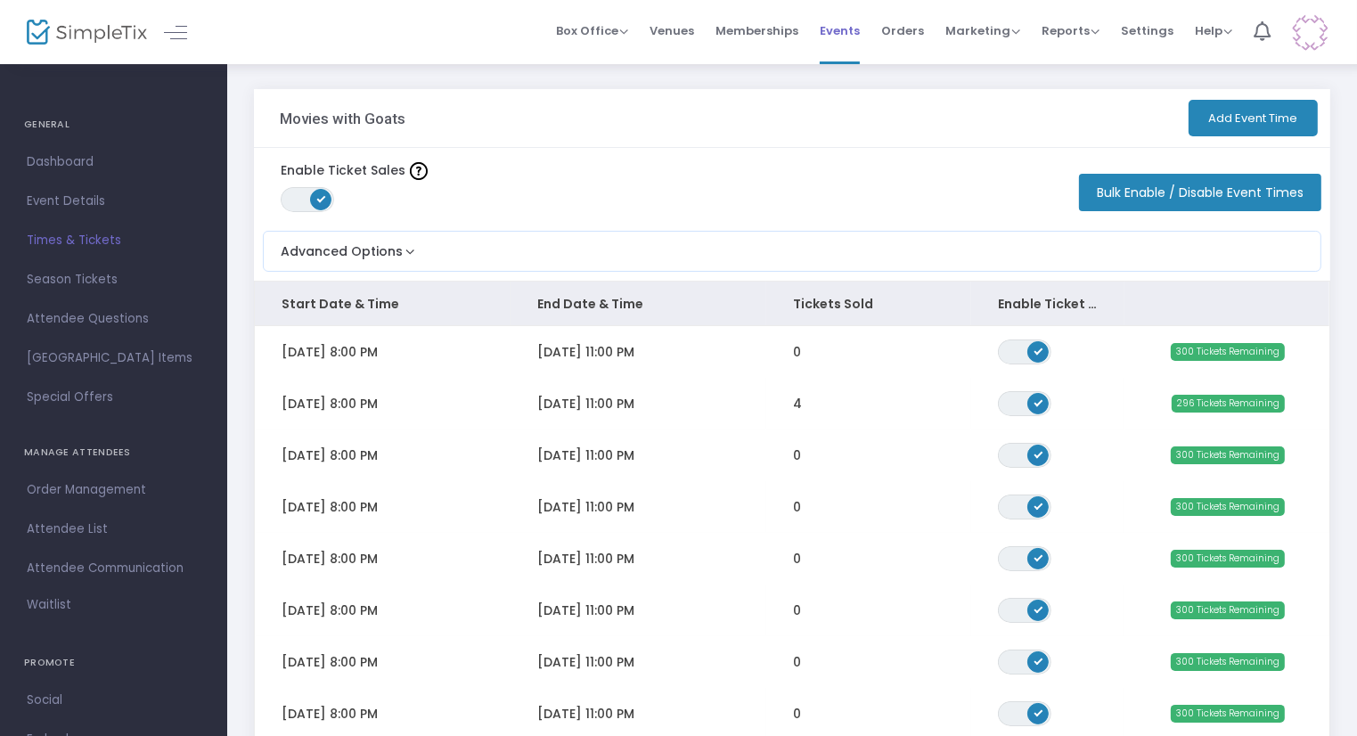
click at [845, 22] on span "Events" at bounding box center [840, 30] width 40 height 45
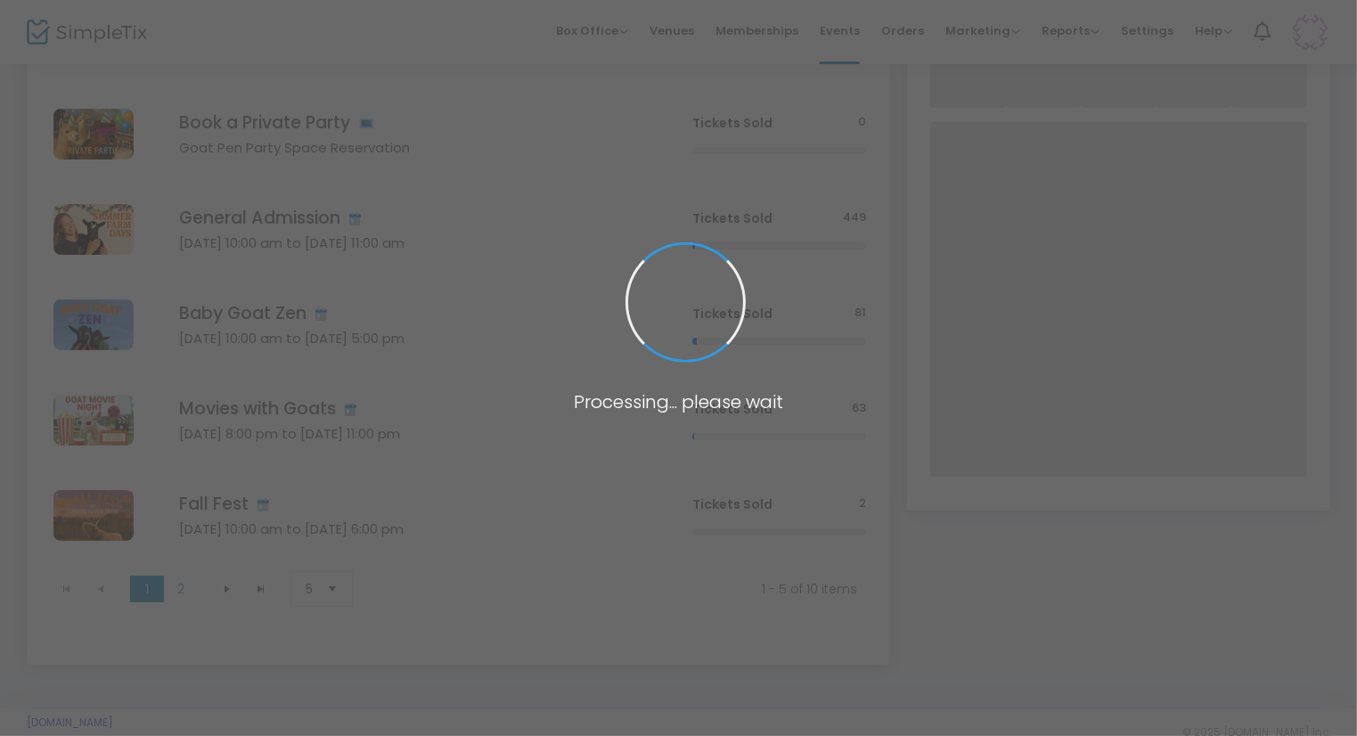
scroll to position [189, 0]
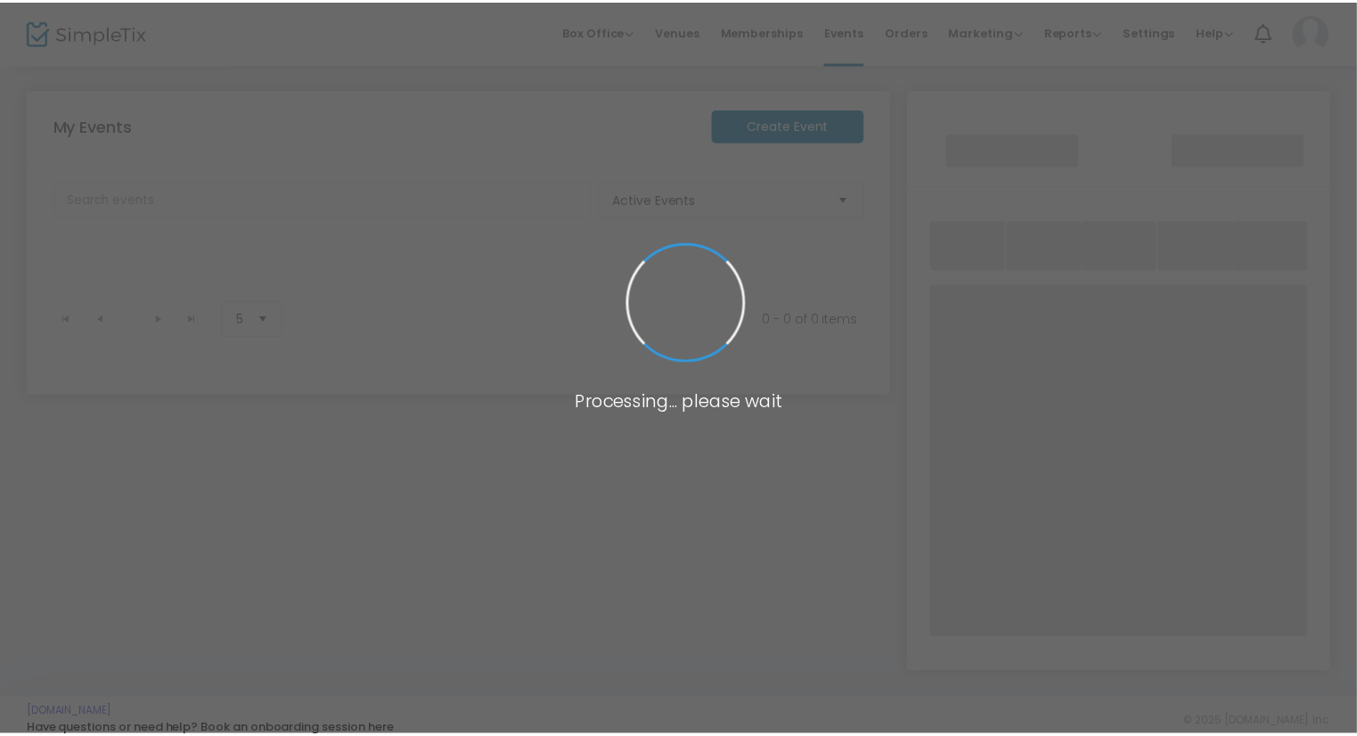
scroll to position [17, 0]
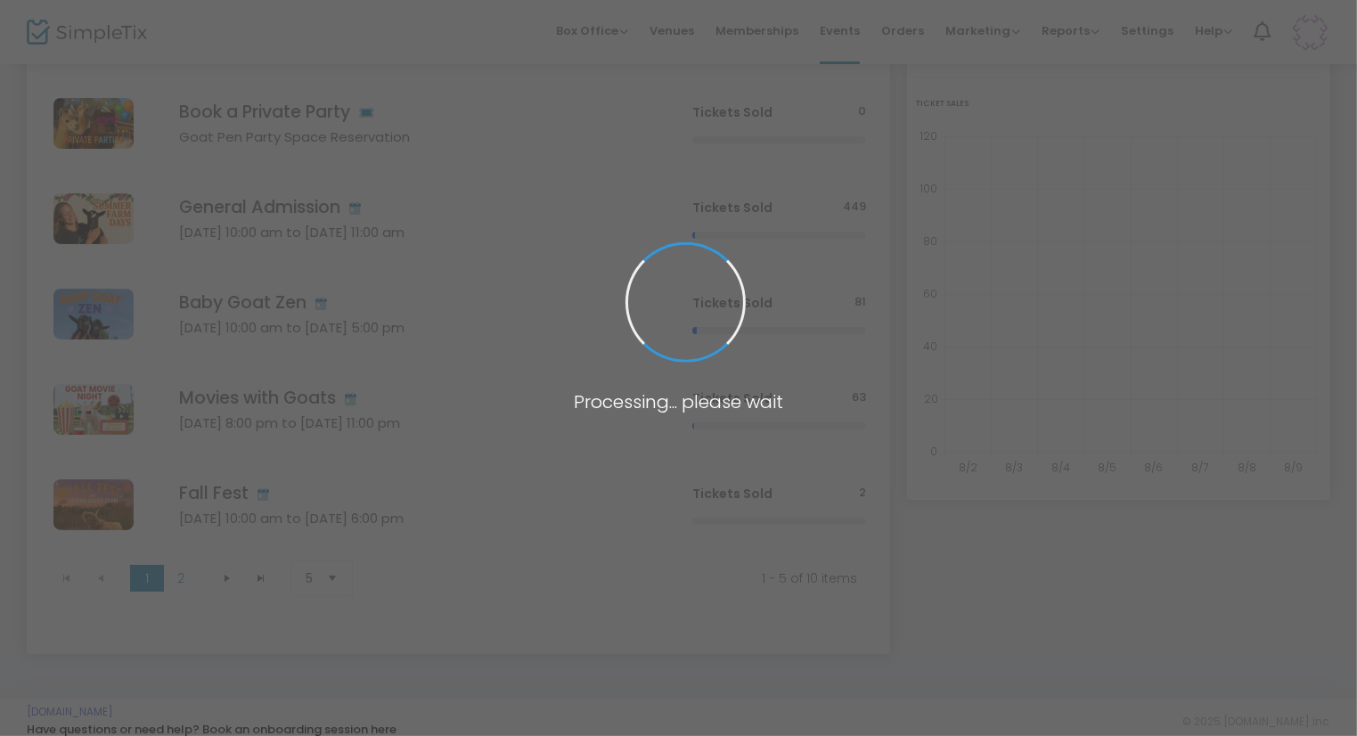
scroll to position [189, 0]
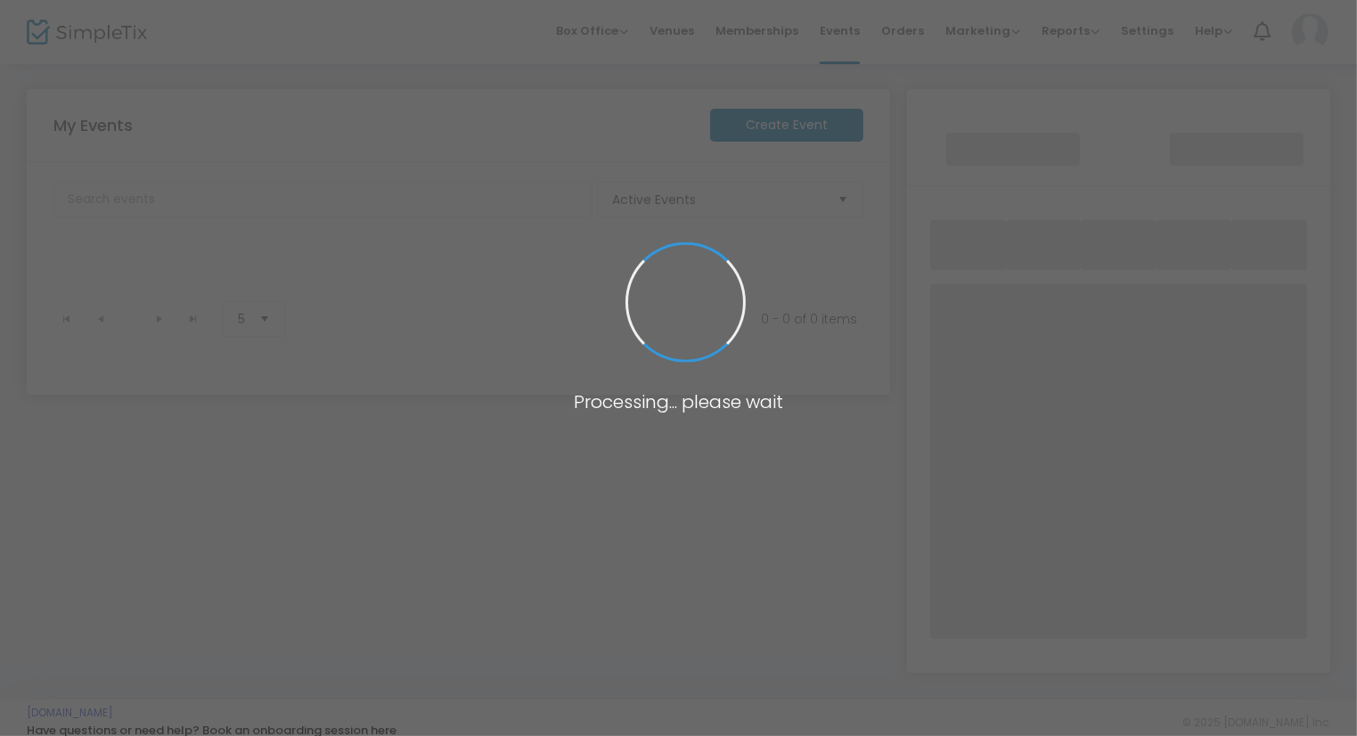
scroll to position [11, 0]
